Goal: Go to known website: Go to known website

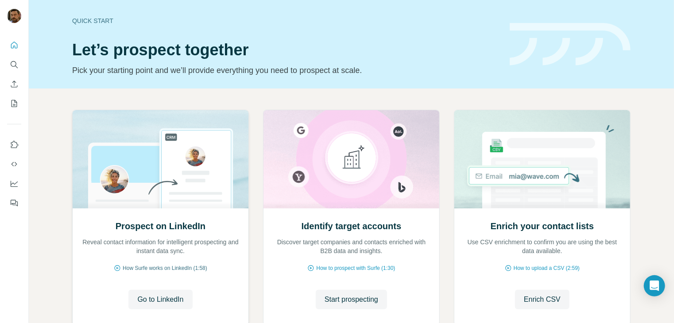
scroll to position [59, 0]
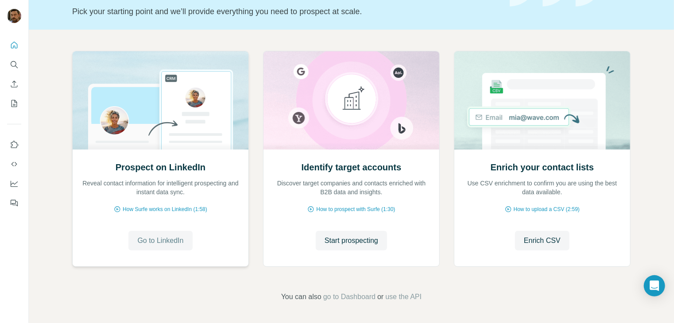
click at [157, 236] on span "Go to LinkedIn" at bounding box center [160, 241] width 46 height 11
